Goal: Task Accomplishment & Management: Use online tool/utility

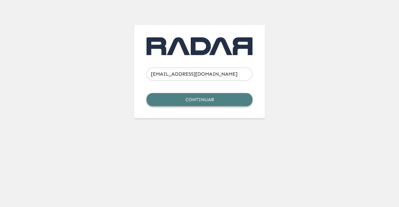
click at [215, 97] on button "Continuar" at bounding box center [200, 99] width 106 height 13
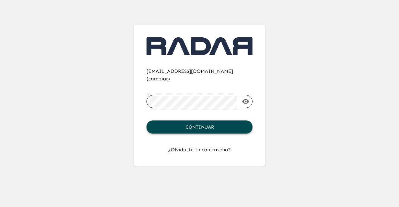
click at [189, 121] on button "Continuar" at bounding box center [200, 127] width 106 height 13
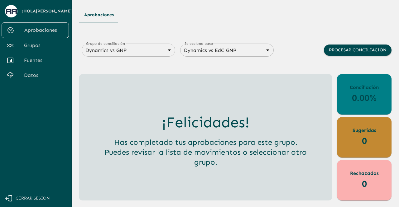
click at [250, 101] on div "¡Felicidades! Has completado tus aprobaciones para este grupo. Puedes revisar l…" at bounding box center [205, 140] width 243 height 110
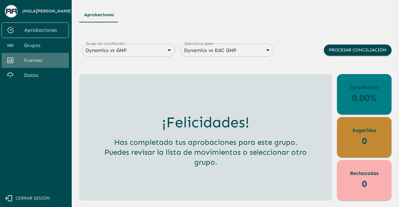
click at [54, 56] on link "Fuentes" at bounding box center [35, 60] width 67 height 15
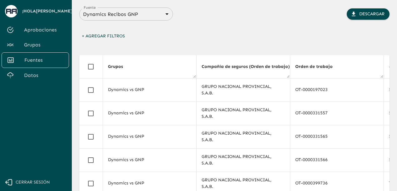
click at [40, 76] on span "Datos" at bounding box center [44, 75] width 40 height 7
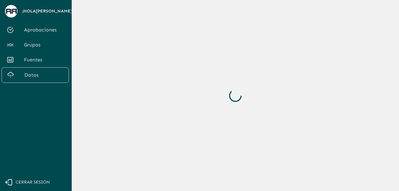
click at [41, 55] on link "Fuentes" at bounding box center [35, 59] width 67 height 15
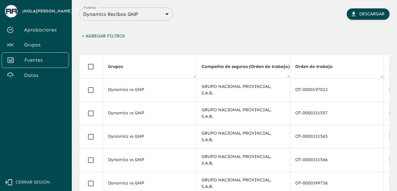
click at [42, 45] on span "Grupos" at bounding box center [44, 44] width 40 height 7
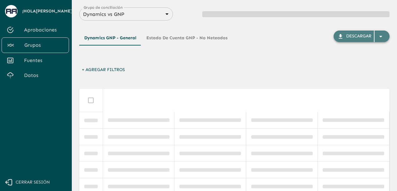
click at [382, 36] on icon "button" at bounding box center [380, 36] width 7 height 7
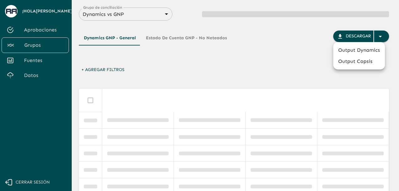
click at [229, 62] on div at bounding box center [199, 95] width 399 height 191
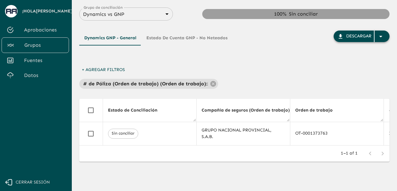
click at [382, 37] on icon "button" at bounding box center [380, 36] width 7 height 7
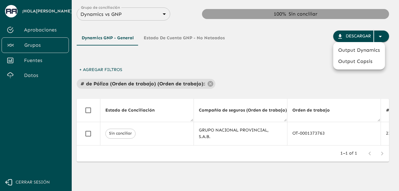
click at [284, 47] on div at bounding box center [199, 95] width 399 height 191
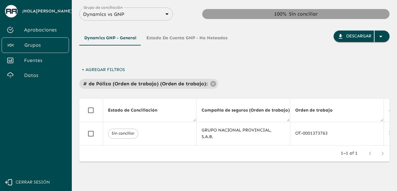
click at [152, 20] on div "Dynamics vs GNP 6848843415205559d9cb70b5 Grupo de conciliación" at bounding box center [126, 13] width 94 height 13
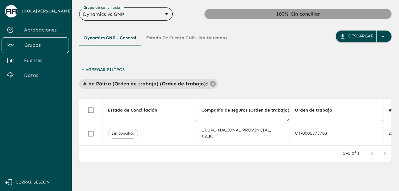
click at [168, 13] on body "Se están procesando los movimientos. Algunas acciones permanecerán deshabilitad…" at bounding box center [199, 95] width 399 height 191
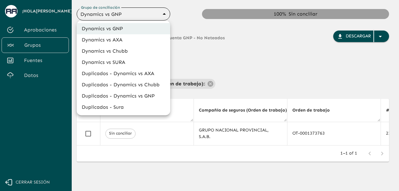
click at [130, 61] on li "Dynamics vs SURA" at bounding box center [124, 62] width 94 height 11
type input "68d558db3b2e539d2514dabf"
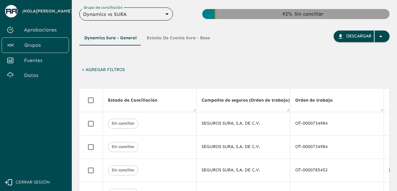
click at [114, 71] on button "+ Agregar Filtros" at bounding box center [103, 70] width 48 height 12
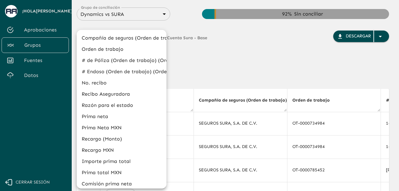
click at [206, 65] on div at bounding box center [199, 95] width 399 height 191
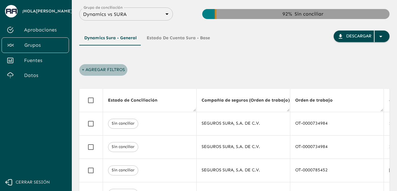
click at [95, 69] on button "+ Agregar Filtros" at bounding box center [103, 70] width 48 height 12
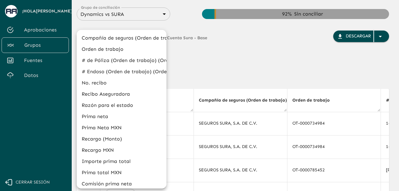
click at [227, 60] on div at bounding box center [199, 95] width 399 height 191
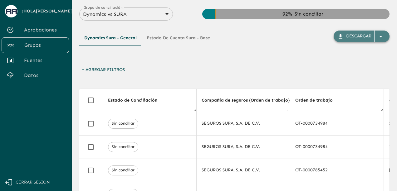
click at [382, 40] on icon "button" at bounding box center [380, 36] width 7 height 7
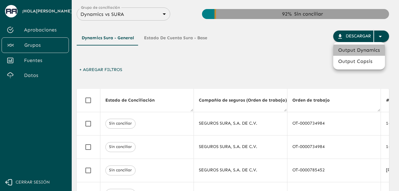
click at [361, 48] on li "Output Dynamics" at bounding box center [360, 50] width 52 height 11
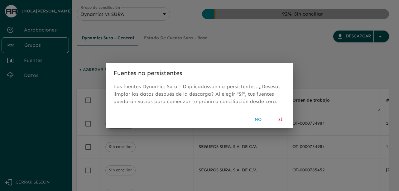
click at [280, 120] on button "Sí" at bounding box center [281, 120] width 20 height 12
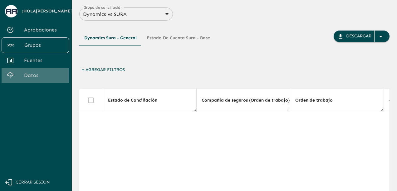
click at [40, 72] on span "Datos" at bounding box center [44, 75] width 40 height 7
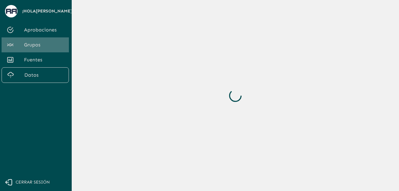
click at [37, 45] on span "Grupos" at bounding box center [44, 44] width 40 height 7
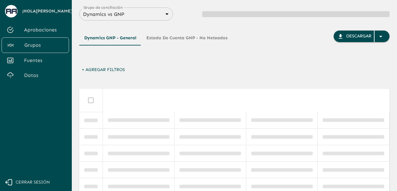
click at [159, 13] on body "Se están procesando los movimientos. Algunas acciones permanecerán deshabilitad…" at bounding box center [198, 95] width 397 height 191
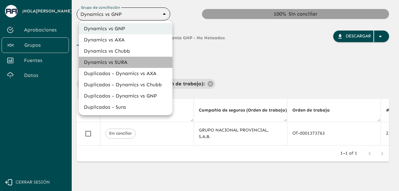
click at [121, 60] on li "Dynamics vs SURA" at bounding box center [126, 62] width 94 height 11
type input "68d558db3b2e539d2514dabf"
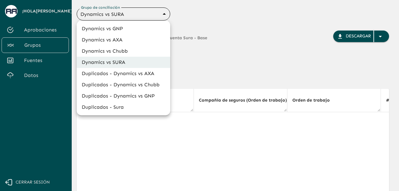
click at [129, 15] on body "Se están procesando los movimientos. Algunas acciones permanecerán deshabilitad…" at bounding box center [199, 95] width 399 height 191
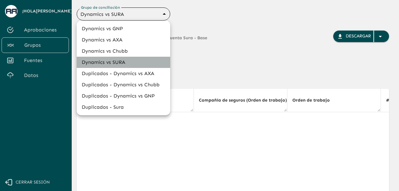
click at [115, 63] on li "Dynamics vs SURA" at bounding box center [124, 62] width 94 height 11
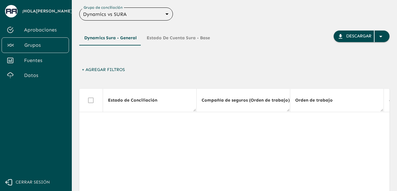
click at [47, 58] on span "Fuentes" at bounding box center [44, 60] width 40 height 7
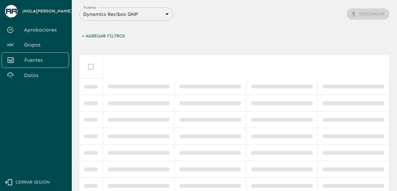
click at [39, 47] on span "Grupos" at bounding box center [44, 44] width 40 height 7
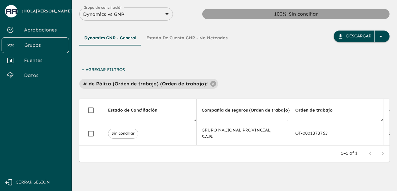
click at [156, 37] on button "Estado de Cuenta GNP - No Neteados" at bounding box center [186, 38] width 91 height 15
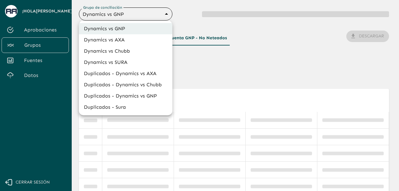
click at [137, 9] on body "Se están procesando los movimientos. Algunas acciones permanecerán deshabilitad…" at bounding box center [199, 95] width 399 height 191
click at [119, 63] on li "Dynamics vs SURA" at bounding box center [126, 62] width 94 height 11
type input "68d558db3b2e539d2514dabf"
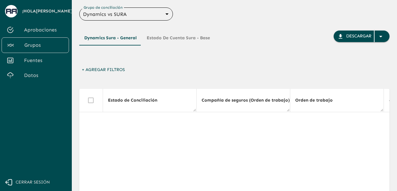
click at [162, 44] on button "Estado de Cuenta Sura - Base" at bounding box center [178, 38] width 73 height 15
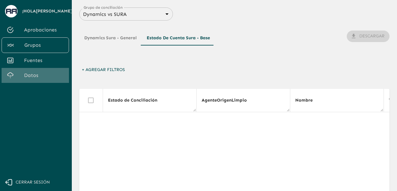
click at [34, 78] on span "Datos" at bounding box center [44, 75] width 40 height 7
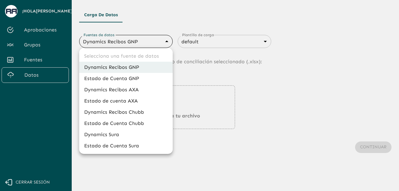
click at [134, 43] on body "Se están procesando los movimientos. Algunas acciones permanecerán deshabilitad…" at bounding box center [199, 95] width 399 height 191
click at [103, 134] on li "Dynamics Sura" at bounding box center [126, 134] width 94 height 11
type input "68d2ab4cb3e95a040a2913e7"
type input "68d2ab4db3e95a040a2913e8"
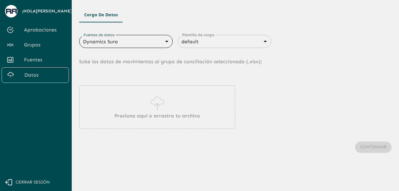
click at [140, 113] on p "Presiona aquí o arrastra tu archivo" at bounding box center [157, 115] width 86 height 7
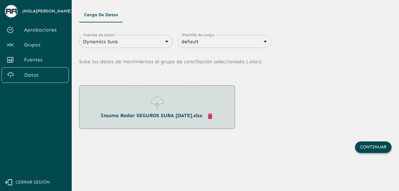
click at [385, 144] on button "Continuar" at bounding box center [373, 148] width 37 height 12
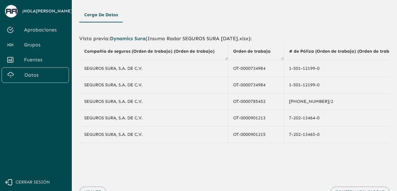
click at [395, 114] on main "Carga de Datos Vista previa : Dynamics Sura ( Insumo Radar SEGUROS SURA [DATE].…" at bounding box center [234, 95] width 325 height 191
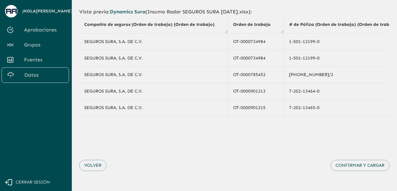
scroll to position [29, 0]
click at [351, 168] on button "Confirmar y cargar" at bounding box center [359, 166] width 59 height 12
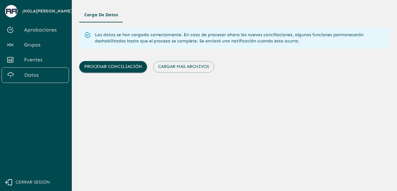
scroll to position [0, 0]
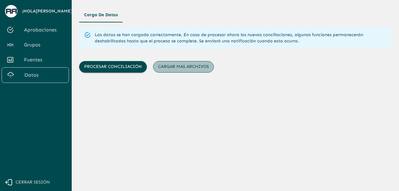
click at [180, 67] on button "Cargar mas archivos" at bounding box center [183, 67] width 61 height 12
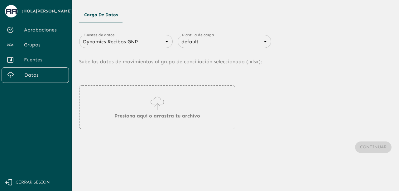
click at [147, 45] on body "Se están procesando los movimientos. Algunas acciones permanecerán deshabilitad…" at bounding box center [199, 95] width 399 height 191
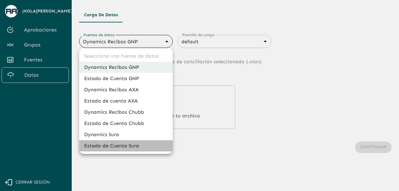
click at [120, 149] on li "Estado de Cuenta Sura" at bounding box center [126, 145] width 94 height 11
type input "68d2aab7a2ce11607fa18fa8"
type input "68d2aab7a2ce11607fa18fa9"
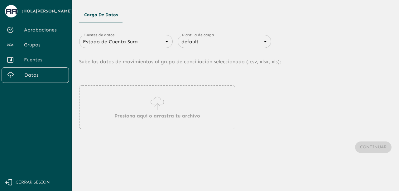
click at [136, 110] on div "Presiona aquí o arrastra tu archivo" at bounding box center [157, 107] width 156 height 44
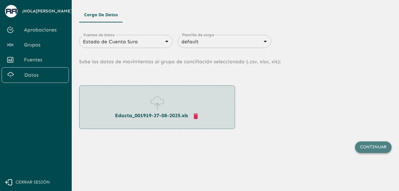
click at [367, 145] on button "Continuar" at bounding box center [373, 148] width 37 height 12
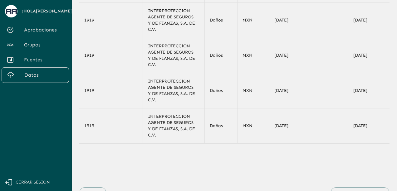
scroll to position [122, 0]
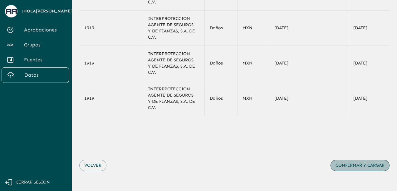
click at [369, 169] on button "Confirmar y cargar" at bounding box center [359, 166] width 59 height 12
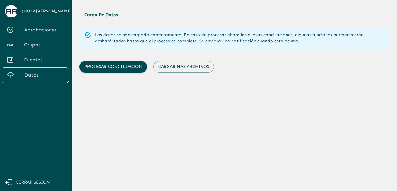
scroll to position [0, 0]
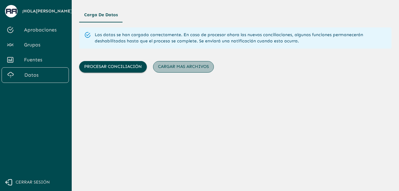
click at [178, 69] on button "Cargar mas archivos" at bounding box center [183, 67] width 61 height 12
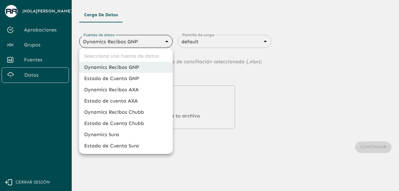
click at [153, 41] on body "Se están procesando los movimientos. Algunas acciones permanecerán deshabilitad…" at bounding box center [199, 95] width 399 height 191
click at [124, 148] on li "Estado de Cuenta Sura" at bounding box center [126, 145] width 94 height 11
type input "68d2aab7a2ce11607fa18fa8"
type input "68d2aab7a2ce11607fa18fa9"
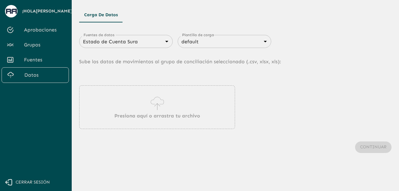
click at [146, 118] on p "Presiona aquí o arrastra tu archivo" at bounding box center [157, 115] width 86 height 7
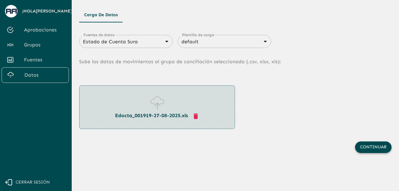
click at [368, 150] on button "Continuar" at bounding box center [373, 148] width 37 height 12
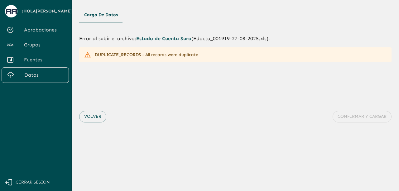
click at [107, 113] on div "Volver Confirmar y cargar" at bounding box center [235, 117] width 313 height 37
click at [94, 113] on button "Volver" at bounding box center [92, 117] width 27 height 12
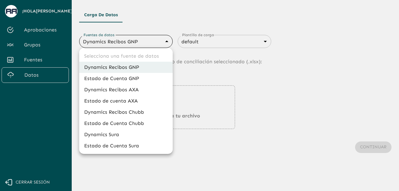
click at [154, 41] on body "Se están procesando los movimientos. Algunas acciones permanecerán deshabilitad…" at bounding box center [199, 95] width 399 height 191
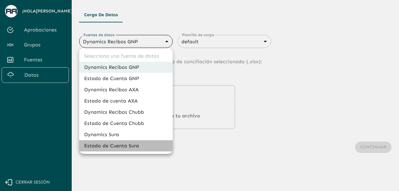
click at [126, 143] on li "Estado de Cuenta Sura" at bounding box center [126, 145] width 94 height 11
type input "68d2aab7a2ce11607fa18fa8"
type input "68d2aab7a2ce11607fa18fa9"
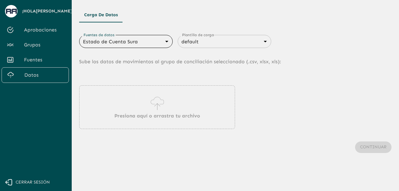
click at [142, 119] on p "Presiona aquí o arrastra tu archivo" at bounding box center [157, 115] width 86 height 7
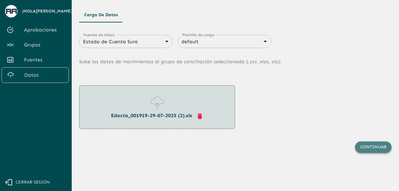
click at [387, 146] on button "Continuar" at bounding box center [373, 148] width 37 height 12
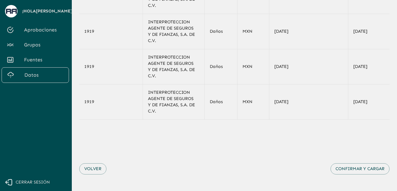
scroll to position [122, 0]
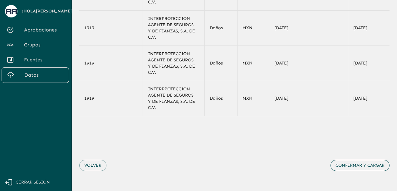
click at [366, 165] on button "Confirmar y cargar" at bounding box center [359, 166] width 59 height 12
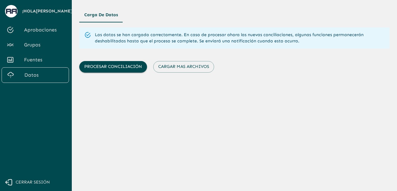
scroll to position [0, 0]
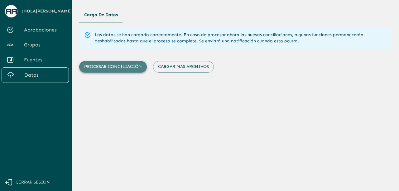
click at [112, 69] on button "Procesar conciliación" at bounding box center [113, 67] width 68 height 12
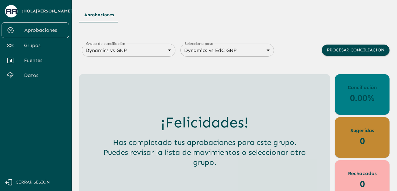
click at [155, 55] on div "Dynamics vs GNP 6848843415205559d9cb70b5 Grupo de conciliación" at bounding box center [129, 50] width 94 height 13
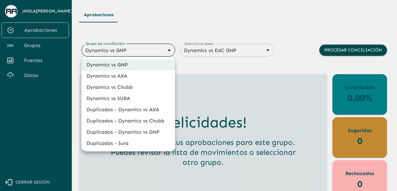
click at [165, 51] on body "Se están procesando los movimientos. Algunas acciones permanecerán deshabilitad…" at bounding box center [198, 95] width 397 height 191
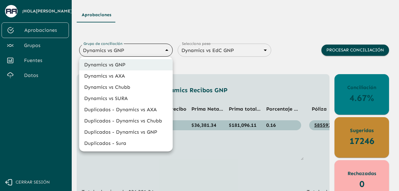
click at [126, 96] on li "Dynamics vs SURA" at bounding box center [126, 98] width 94 height 11
type input "68d558db3b2e539d2514dabf"
type input "68d558ce6259dbec3a958864"
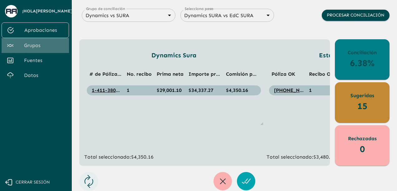
click at [35, 44] on span "Grupos" at bounding box center [44, 45] width 40 height 7
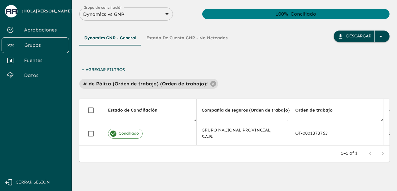
click at [148, 12] on body "Se están procesando los movimientos. Algunas acciones permanecerán deshabilitad…" at bounding box center [198, 95] width 397 height 191
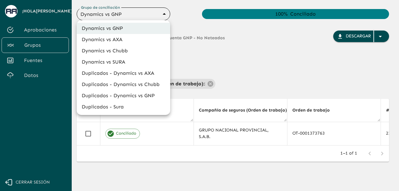
click at [102, 60] on li "Dynamics vs SURA" at bounding box center [124, 61] width 94 height 11
type input "68d558db3b2e539d2514dabf"
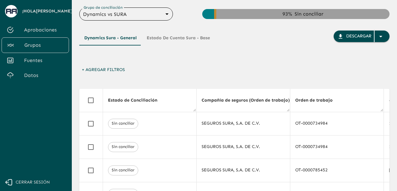
click at [39, 32] on span "Aprobaciones" at bounding box center [44, 29] width 40 height 7
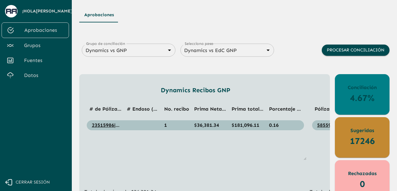
click at [189, 160] on ul "# de Póliza (Orden de trabajo) (Orden de trabajo) # Endoso (Orden de trabajo) (…" at bounding box center [195, 129] width 222 height 62
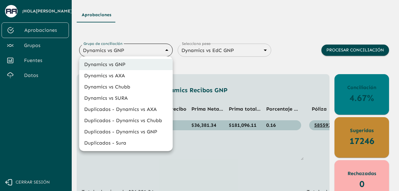
click at [152, 51] on body "Se están procesando los movimientos. Algunas acciones permanecerán deshabilitad…" at bounding box center [199, 95] width 399 height 191
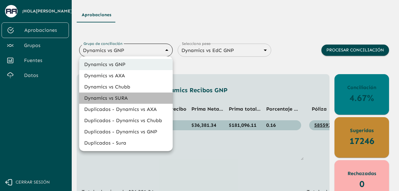
click at [124, 100] on li "Dynamics vs SURA" at bounding box center [126, 98] width 94 height 11
type input "68d558db3b2e539d2514dabf"
type input "68d558ce6259dbec3a958864"
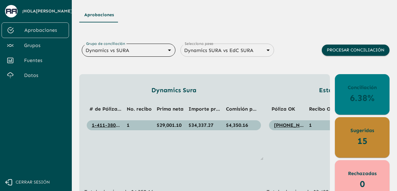
click at [154, 158] on ul "# de Póliza (Orden de trabajo) (Orden de trabajo) No. recibo Prima neta Importe…" at bounding box center [173, 129] width 179 height 62
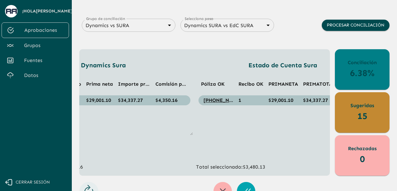
scroll to position [0, 104]
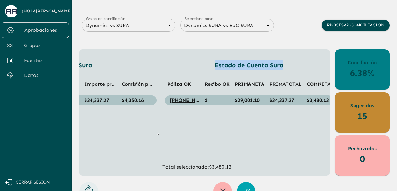
drag, startPoint x: 202, startPoint y: 63, endPoint x: 284, endPoint y: 66, distance: 81.8
click at [284, 66] on p "Estado de Cuenta Sura" at bounding box center [248, 65] width 173 height 9
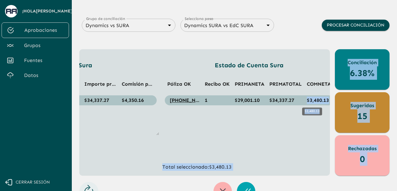
drag, startPoint x: 302, startPoint y: 102, endPoint x: 321, endPoint y: 104, distance: 19.4
click at [321, 104] on body "Se están procesando los movimientos. Algunas acciones permanecerán deshabilitad…" at bounding box center [198, 70] width 397 height 191
click at [301, 119] on ul "Póliza OK Recibo OK PRIMANETA PRIMATOTAL COMNETA [PHONE_NUMBER] 1 $29,001.10 $3…" at bounding box center [248, 104] width 173 height 62
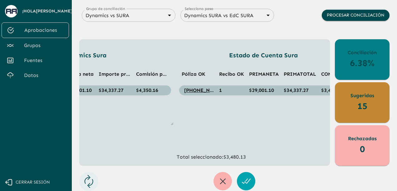
scroll to position [0, 89]
drag, startPoint x: 261, startPoint y: 163, endPoint x: 296, endPoint y: 164, distance: 35.0
click at [296, 164] on div "Dynamics Sura # de Póliza (Orden de trabajo) (Orden de trabajo) No. recibo Prim…" at bounding box center [204, 102] width 251 height 127
drag, startPoint x: 291, startPoint y: 166, endPoint x: 309, endPoint y: 166, distance: 17.8
click at [309, 166] on div "Aprobaciones Grupo de conciliación Dynamics vs SURA 68d558db3b2e539d2514dabf Gr…" at bounding box center [234, 82] width 310 height 218
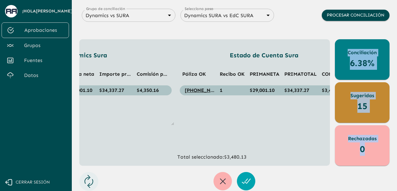
drag, startPoint x: 305, startPoint y: 166, endPoint x: 300, endPoint y: 164, distance: 6.2
click at [300, 164] on div "Aprobaciones Grupo de conciliación Dynamics vs SURA 68d558db3b2e539d2514dabf Gr…" at bounding box center [234, 82] width 310 height 218
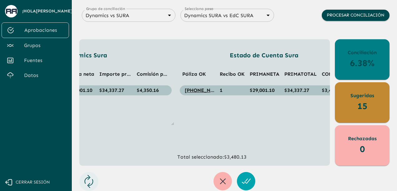
click at [294, 134] on div "Estado de Cuenta Sura Póliza OK Recibo OK PRIMANETA PRIMATOTAL COMNETA [PHONE_N…" at bounding box center [263, 106] width 173 height 110
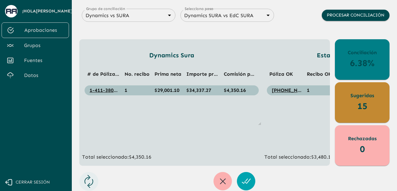
scroll to position [0, 0]
click at [212, 166] on div "Dynamics Sura # de Póliza (Orden de trabajo) (Orden de trabajo) No. recibo Prim…" at bounding box center [204, 102] width 251 height 127
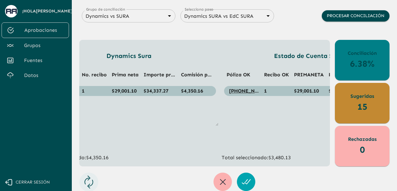
scroll to position [35, 0]
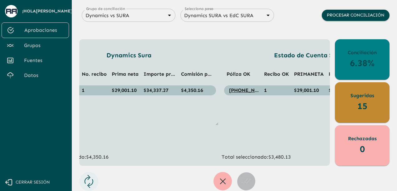
click at [246, 182] on icon "button" at bounding box center [246, 182] width 10 height 10
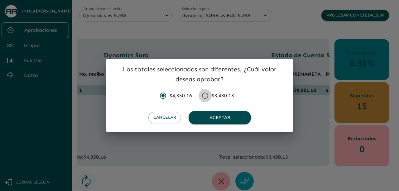
click at [211, 96] on input "$3,480.13" at bounding box center [205, 95] width 13 height 13
click at [210, 117] on button "Aceptar" at bounding box center [220, 117] width 62 height 13
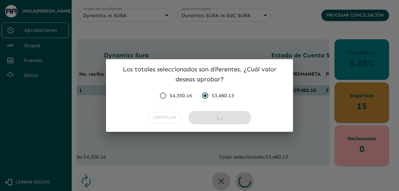
radio input "false"
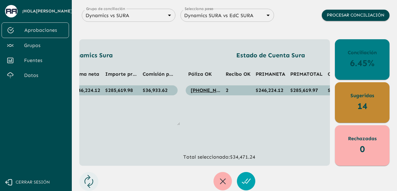
scroll to position [0, 109]
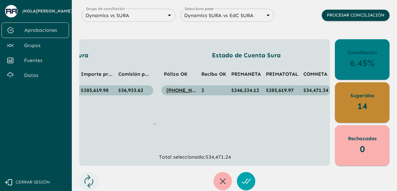
click at [38, 43] on span "Grupos" at bounding box center [44, 45] width 40 height 7
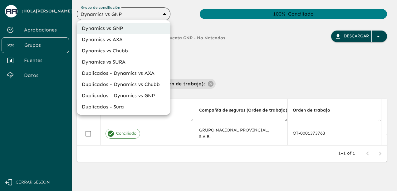
click at [134, 17] on body "Se están procesando los movimientos. Algunas acciones permanecerán deshabilitad…" at bounding box center [198, 95] width 397 height 191
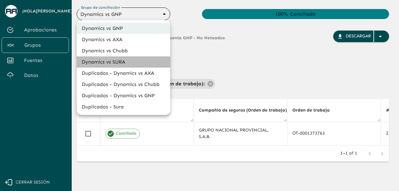
click at [121, 60] on li "Dynamics vs SURA" at bounding box center [124, 61] width 94 height 11
type input "68d558db3b2e539d2514dabf"
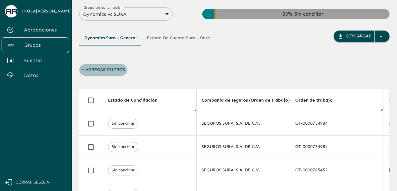
click at [84, 70] on button "+ Agregar Filtros" at bounding box center [103, 70] width 48 height 12
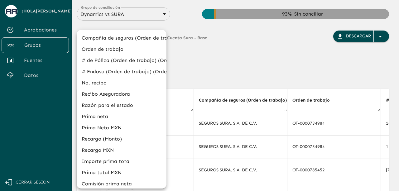
click at [108, 106] on li "Razón para el estado" at bounding box center [122, 105] width 90 height 11
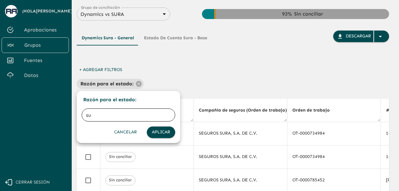
type input "s"
click at [138, 85] on div at bounding box center [199, 95] width 399 height 191
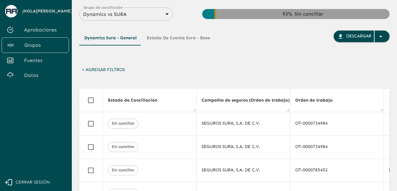
click at [88, 71] on button "+ Agregar Filtros" at bounding box center [103, 70] width 48 height 12
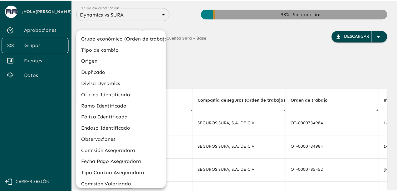
scroll to position [261, 0]
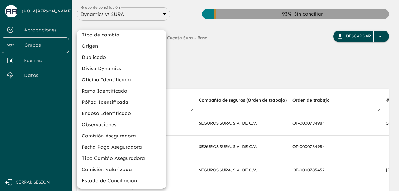
click at [128, 180] on li "Estado de Conciliación" at bounding box center [122, 180] width 90 height 11
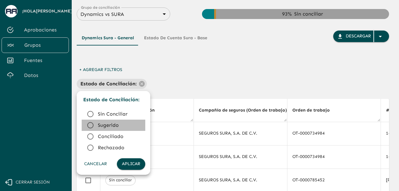
click at [92, 125] on icon at bounding box center [90, 125] width 7 height 7
click at [130, 163] on button "Aplicar" at bounding box center [131, 164] width 28 height 12
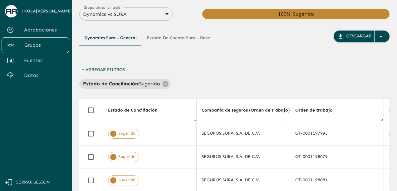
click at [218, 94] on div "Dynamics Sura - General Estado de Cuenta Sura - Base Descargar + Agregar Filtro…" at bounding box center [234, 191] width 310 height 340
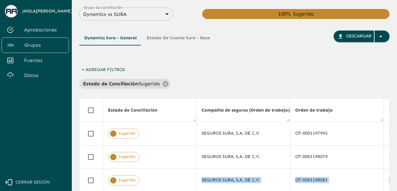
scroll to position [13, 0]
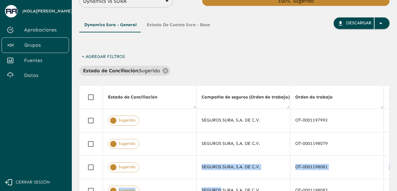
drag, startPoint x: 198, startPoint y: 189, endPoint x: 218, endPoint y: 193, distance: 20.3
click at [218, 178] on html "Se están procesando los movimientos. Algunas acciones permanecerán deshabilitad…" at bounding box center [198, 82] width 397 height 191
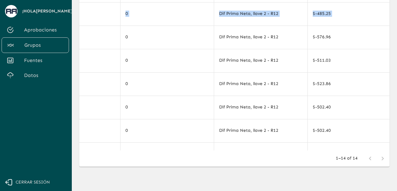
scroll to position [167, 0]
click at [380, 158] on div at bounding box center [376, 158] width 25 height 12
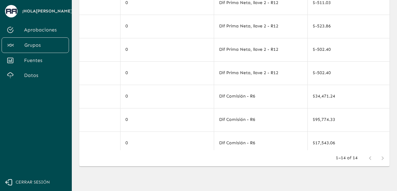
scroll to position [59, 2884]
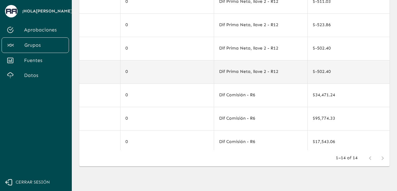
click at [294, 73] on div "Dif Prima Neta, llave 2 - R12" at bounding box center [260, 72] width 83 height 6
click at [294, 73] on div "Dif Prima Neta, llave 2 - R12" at bounding box center [260, 71] width 83 height 9
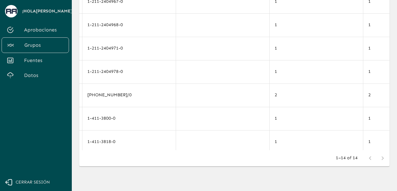
scroll to position [59, 0]
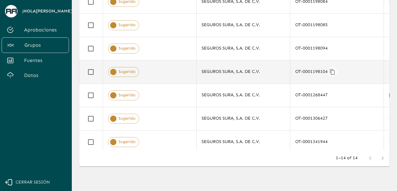
click at [322, 71] on div "OT-0001198104" at bounding box center [336, 71] width 83 height 9
click at [348, 70] on div "OT-0001198104" at bounding box center [336, 71] width 83 height 9
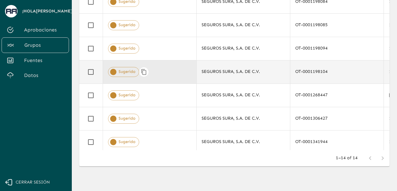
click at [127, 74] on div "Sugerido" at bounding box center [123, 72] width 31 height 10
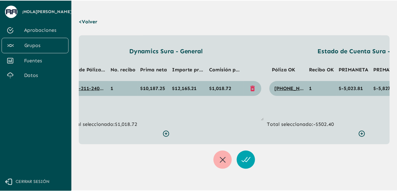
scroll to position [0, 52]
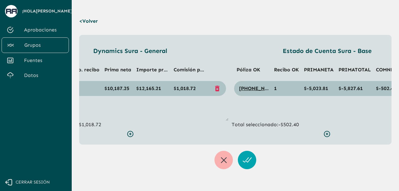
click at [43, 59] on span "Fuentes" at bounding box center [44, 60] width 40 height 7
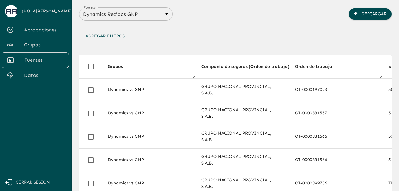
click at [150, 18] on body "Se están procesando los movimientos. Algunas acciones permanecerán deshabilitad…" at bounding box center [199, 95] width 399 height 191
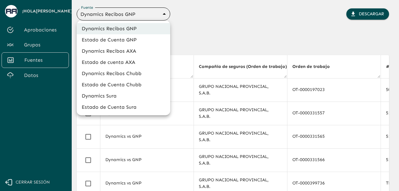
click at [190, 28] on div at bounding box center [199, 95] width 399 height 191
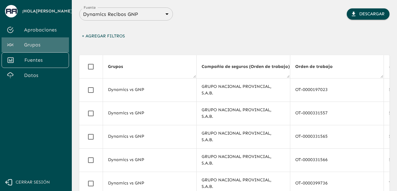
click at [42, 42] on span "Grupos" at bounding box center [44, 44] width 40 height 7
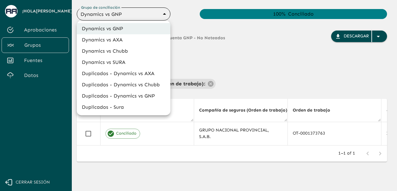
click at [139, 15] on body "Se están procesando los movimientos. Algunas acciones permanecerán deshabilitad…" at bounding box center [198, 95] width 397 height 191
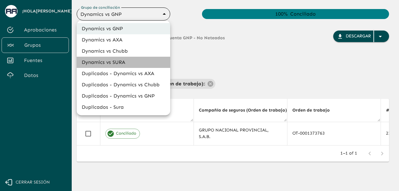
click at [113, 61] on li "Dynamics vs SURA" at bounding box center [124, 62] width 94 height 11
type input "68d558db3b2e539d2514dabf"
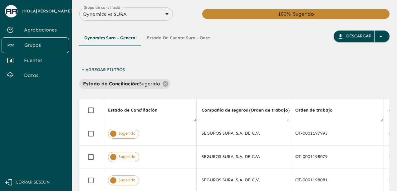
click at [189, 106] on th "Estado de Conciliación" at bounding box center [150, 110] width 94 height 23
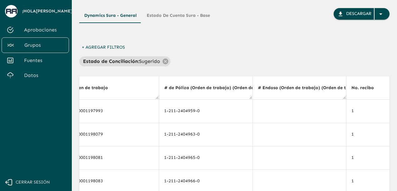
scroll to position [31, 0]
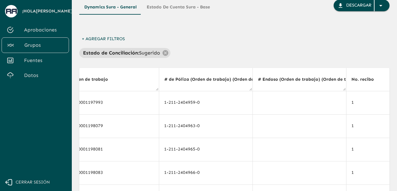
click at [318, 71] on th "# Endoso (Orden de trabajo) (Orden de trabajo)" at bounding box center [299, 79] width 94 height 23
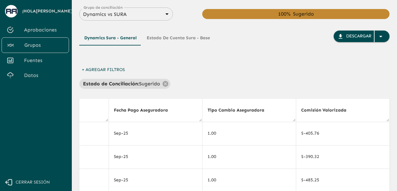
scroll to position [21, 0]
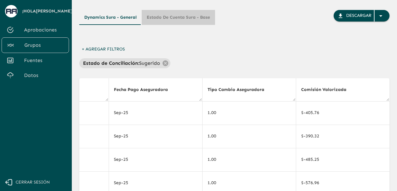
click at [176, 18] on button "Estado de Cuenta Sura - Base" at bounding box center [178, 17] width 73 height 15
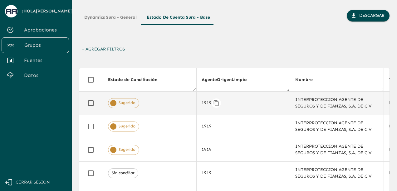
click at [263, 103] on div "1919" at bounding box center [243, 103] width 83 height 9
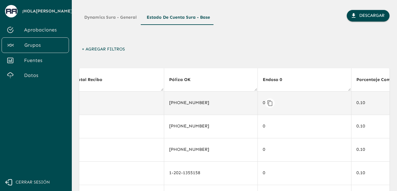
scroll to position [0, 2278]
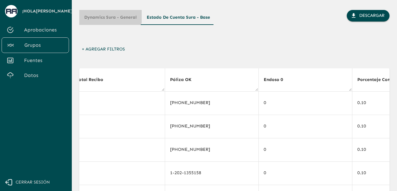
click at [106, 15] on button "Dynamics Sura - General" at bounding box center [110, 17] width 62 height 15
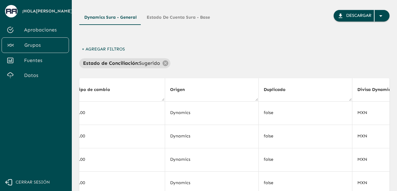
scroll to position [0, 3176]
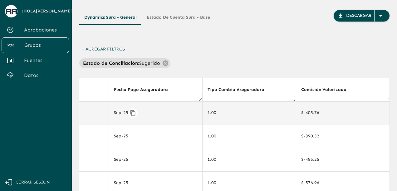
click at [186, 113] on div "Sep-25" at bounding box center [155, 113] width 83 height 9
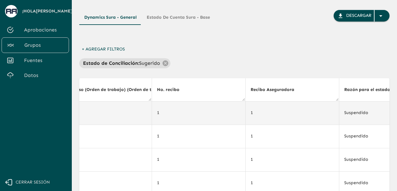
scroll to position [0, 418]
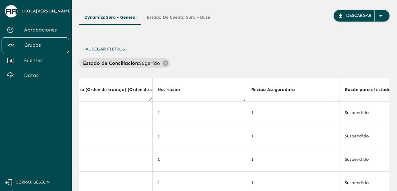
drag, startPoint x: 246, startPoint y: 88, endPoint x: 273, endPoint y: 94, distance: 28.1
click at [273, 94] on th "Recibo Aseguradora" at bounding box center [293, 89] width 94 height 23
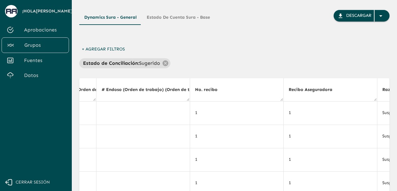
scroll to position [0, 0]
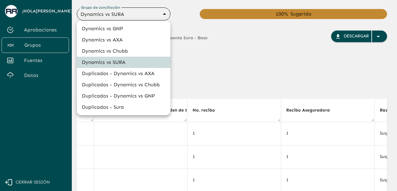
click at [144, 16] on body "Se están procesando los movimientos. Algunas acciones permanecerán deshabilitad…" at bounding box center [198, 95] width 397 height 191
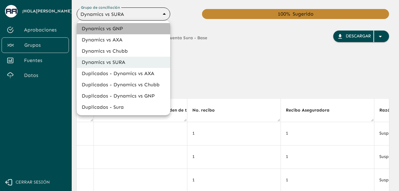
click at [113, 29] on li "Dynamics vs GNP" at bounding box center [124, 28] width 94 height 11
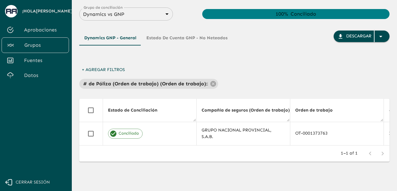
click at [144, 154] on div "1–1 of 1" at bounding box center [234, 154] width 310 height 16
drag, startPoint x: 100, startPoint y: 148, endPoint x: 115, endPoint y: 151, distance: 15.0
click at [115, 151] on div "1–1 of 1" at bounding box center [234, 154] width 310 height 16
drag, startPoint x: 97, startPoint y: 145, endPoint x: 107, endPoint y: 146, distance: 10.3
click at [107, 146] on div "Estado de Conciliación Compañía de seguros (Orden de trabajo) (Orden de trabajo…" at bounding box center [234, 122] width 310 height 47
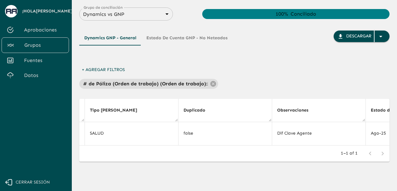
scroll to position [0, 3048]
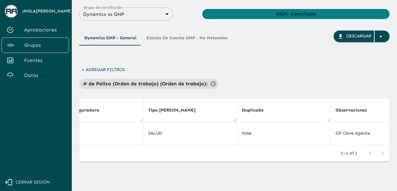
click at [149, 15] on body "Se están procesando los movimientos. Algunas acciones permanecerán deshabilitad…" at bounding box center [198, 95] width 397 height 191
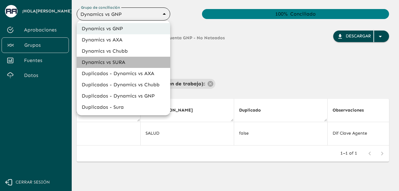
click at [114, 61] on li "Dynamics vs SURA" at bounding box center [124, 62] width 94 height 11
type input "68d558db3b2e539d2514dabf"
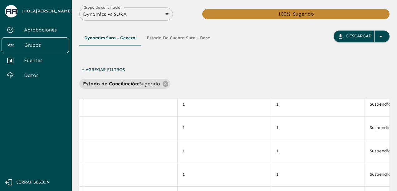
scroll to position [3, 393]
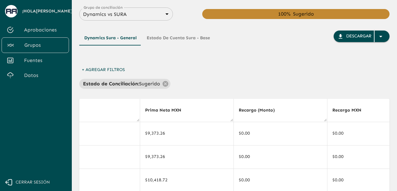
click at [300, 117] on th "Recargo (Monto)" at bounding box center [280, 110] width 94 height 23
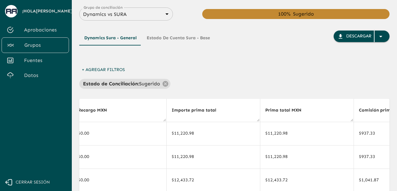
scroll to position [0, 1067]
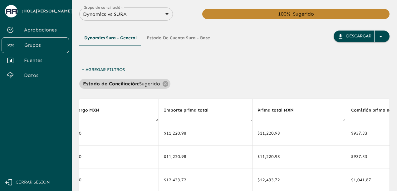
click at [146, 85] on p "Sugerido" at bounding box center [149, 83] width 21 height 7
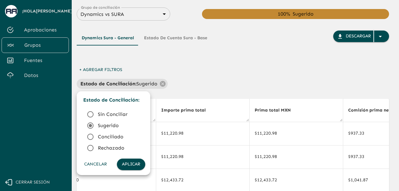
click at [91, 134] on icon at bounding box center [90, 136] width 7 height 7
click at [128, 160] on button "Aplicar" at bounding box center [131, 165] width 28 height 12
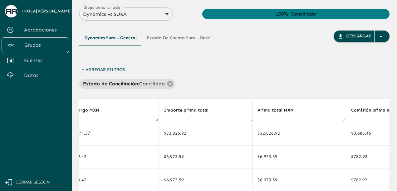
click at [226, 120] on th "Importe prima total" at bounding box center [205, 110] width 94 height 23
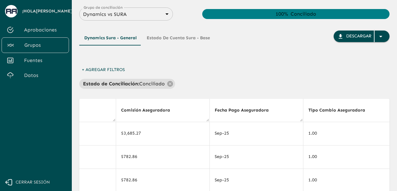
scroll to position [0, 3064]
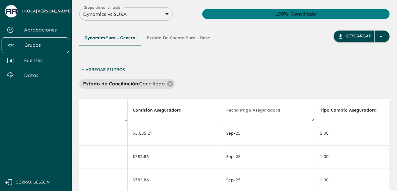
drag, startPoint x: 225, startPoint y: 111, endPoint x: 242, endPoint y: 121, distance: 20.0
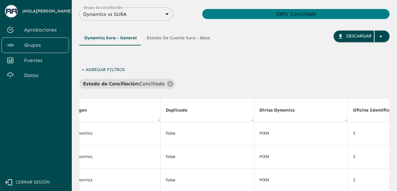
scroll to position [0, 2353]
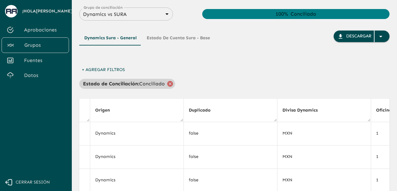
click at [168, 83] on icon at bounding box center [170, 84] width 6 height 6
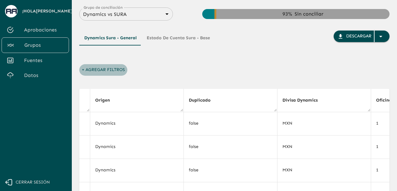
click at [88, 73] on button "+ Agregar Filtros" at bounding box center [103, 70] width 48 height 12
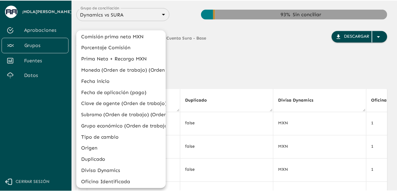
scroll to position [261, 0]
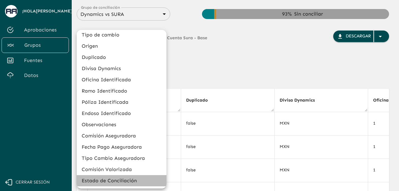
click at [130, 180] on li "Estado de Conciliación" at bounding box center [122, 180] width 90 height 11
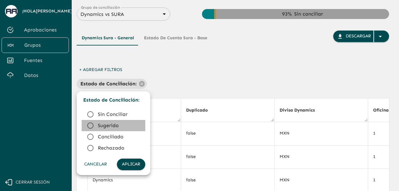
click at [91, 125] on icon at bounding box center [90, 125] width 7 height 7
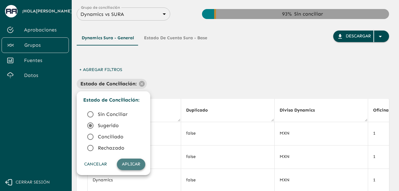
click at [132, 164] on button "Aplicar" at bounding box center [131, 165] width 28 height 12
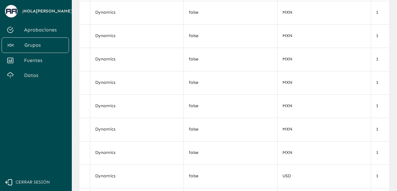
scroll to position [169, 0]
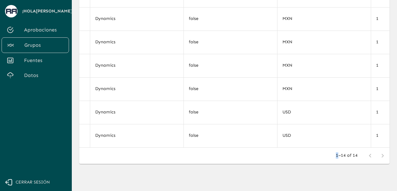
drag, startPoint x: 305, startPoint y: 148, endPoint x: 339, endPoint y: 148, distance: 34.6
click at [339, 148] on div "1–14 of 14" at bounding box center [234, 156] width 310 height 16
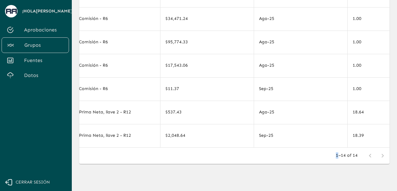
scroll to position [134, 2973]
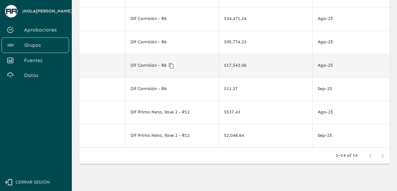
click at [199, 61] on div "Dif Comisión - R6" at bounding box center [171, 65] width 83 height 9
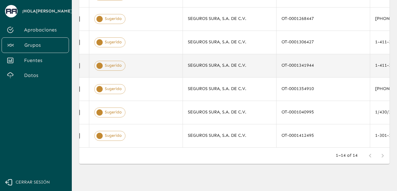
scroll to position [134, 0]
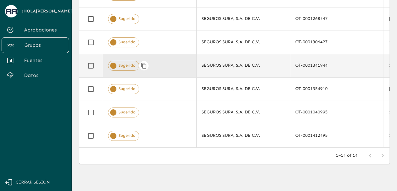
click at [122, 65] on span "Sugerido" at bounding box center [127, 66] width 24 height 6
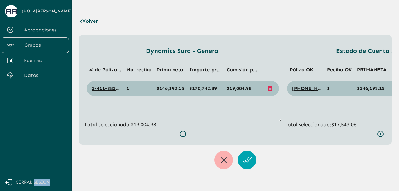
drag, startPoint x: 198, startPoint y: 147, endPoint x: 209, endPoint y: 148, distance: 11.6
click at [209, 148] on div "Dynamics Sura - General # de Póliza (Orden de trabajo) (Orden de trabajo) No. r…" at bounding box center [235, 102] width 313 height 134
drag, startPoint x: 223, startPoint y: 148, endPoint x: 236, endPoint y: 148, distance: 12.8
click at [236, 148] on div "Dynamics Sura - General # de Póliza (Orden de trabajo) (Orden de trabajo) No. r…" at bounding box center [235, 102] width 313 height 134
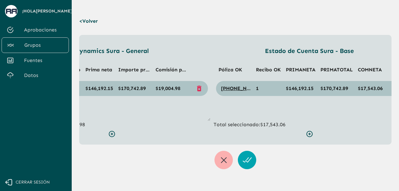
scroll to position [0, 72]
click at [84, 25] on p "< Volver" at bounding box center [90, 20] width 22 height 17
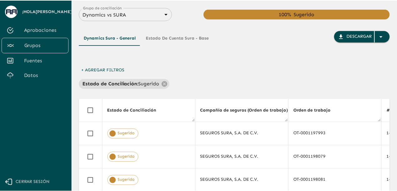
scroll to position [169, 0]
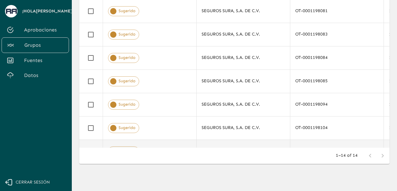
click at [96, 143] on td at bounding box center [90, 151] width 23 height 23
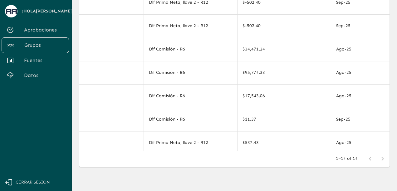
scroll to position [107, 2954]
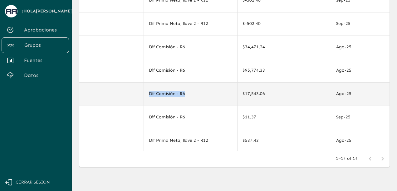
drag, startPoint x: 208, startPoint y: 93, endPoint x: 144, endPoint y: 94, distance: 64.3
click at [144, 94] on td "Dif Comisión - R6" at bounding box center [191, 93] width 94 height 23
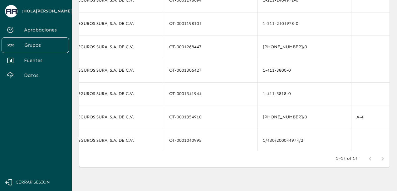
scroll to position [107, 119]
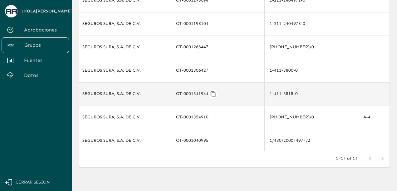
drag, startPoint x: 208, startPoint y: 92, endPoint x: 188, endPoint y: 93, distance: 20.3
click at [188, 93] on div "OT-0001341944" at bounding box center [217, 94] width 83 height 9
click at [210, 92] on icon "Copiar" at bounding box center [213, 94] width 6 height 6
drag, startPoint x: 103, startPoint y: 151, endPoint x: 115, endPoint y: 151, distance: 12.5
click at [115, 151] on div "1–14 of 14" at bounding box center [234, 159] width 310 height 16
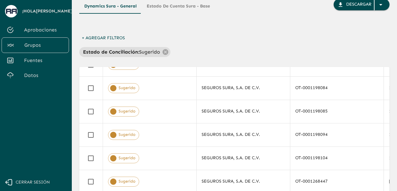
scroll to position [31, 0]
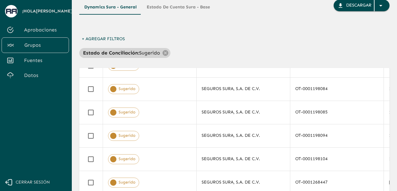
click at [147, 54] on p "Sugerido" at bounding box center [149, 52] width 21 height 7
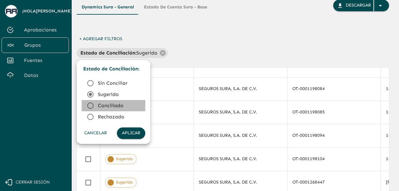
click at [91, 106] on icon at bounding box center [90, 105] width 7 height 7
click at [130, 130] on button "Aplicar" at bounding box center [131, 134] width 28 height 12
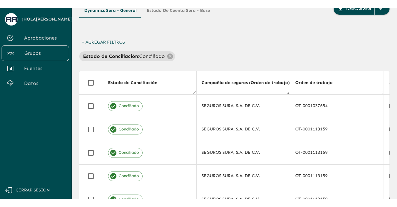
scroll to position [35, 0]
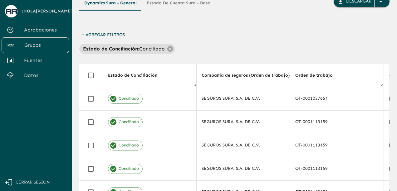
click at [85, 36] on button "+ Agregar Filtros" at bounding box center [103, 35] width 48 height 12
